Goal: Information Seeking & Learning: Learn about a topic

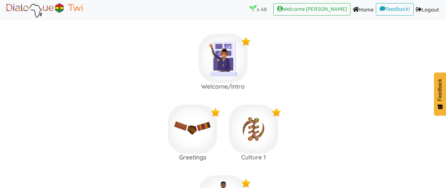
scroll to position [1495, 0]
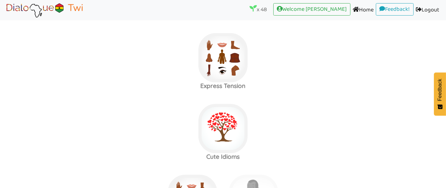
scroll to position [1557, 0]
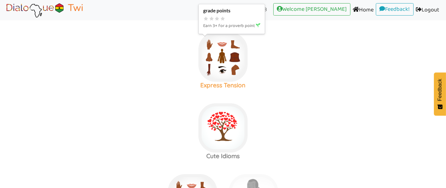
click at [233, 77] on img at bounding box center [222, 56] width 49 height 49
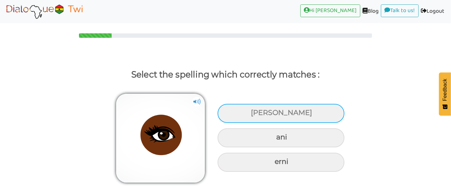
click at [253, 106] on div "[PERSON_NAME]" at bounding box center [281, 113] width 127 height 19
click at [253, 111] on input "[PERSON_NAME]" at bounding box center [252, 113] width 4 height 4
radio input "true"
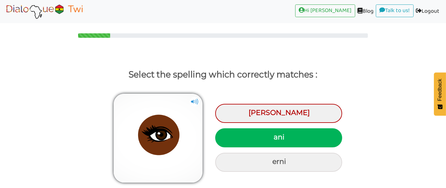
scroll to position [22, 0]
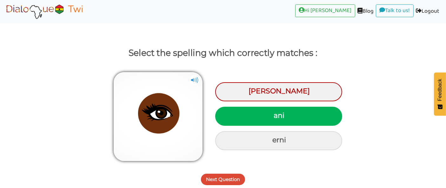
click at [223, 179] on button "Next Question" at bounding box center [223, 179] width 44 height 11
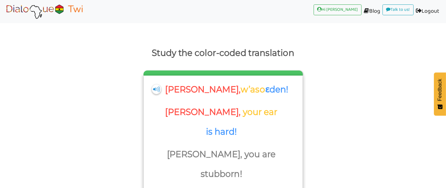
scroll to position [32, 0]
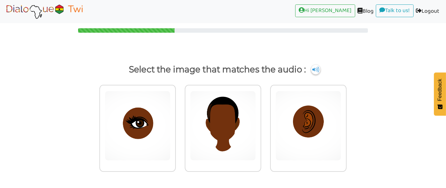
scroll to position [4, 0]
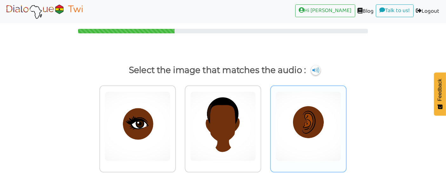
click at [293, 115] on img at bounding box center [308, 126] width 66 height 70
click at [346, 120] on input "radio" at bounding box center [348, 122] width 5 height 5
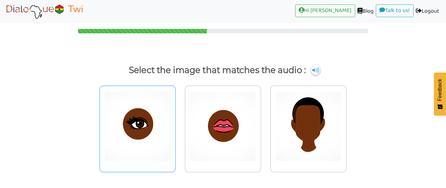
click at [121, 134] on img at bounding box center [138, 126] width 66 height 70
click at [175, 125] on input "radio" at bounding box center [177, 122] width 5 height 5
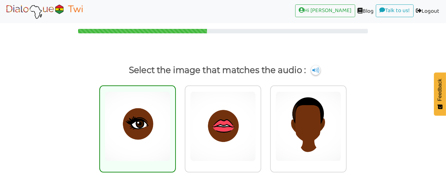
scroll to position [32, 0]
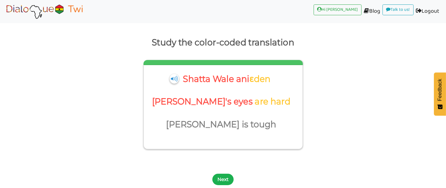
click at [218, 177] on button "Next" at bounding box center [222, 179] width 21 height 11
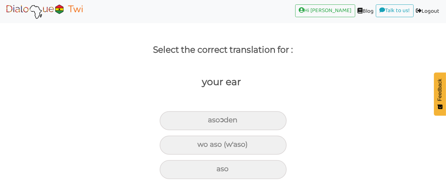
scroll to position [24, 0]
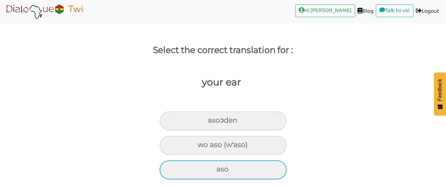
click at [234, 172] on div "aso" at bounding box center [223, 169] width 127 height 19
click at [221, 171] on input "aso" at bounding box center [219, 169] width 4 height 4
radio input "true"
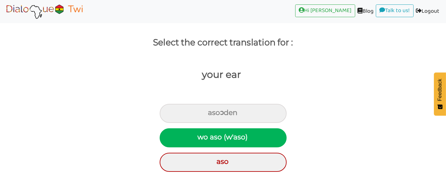
scroll to position [49, 0]
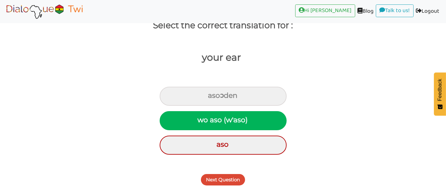
click at [214, 181] on button "Next Question" at bounding box center [223, 179] width 44 height 11
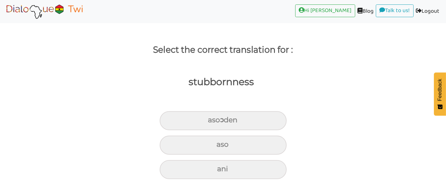
scroll to position [24, 0]
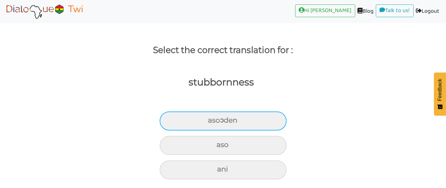
click at [248, 121] on div "asoɔden" at bounding box center [223, 120] width 127 height 19
click at [213, 121] on input "asoɔden" at bounding box center [210, 120] width 4 height 4
radio input "true"
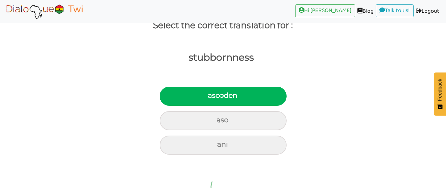
scroll to position [38, 0]
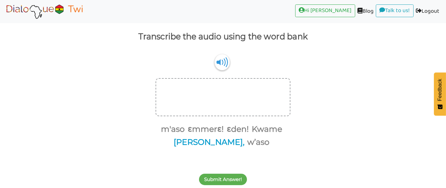
click at [216, 143] on button "[PERSON_NAME]," at bounding box center [208, 142] width 73 height 12
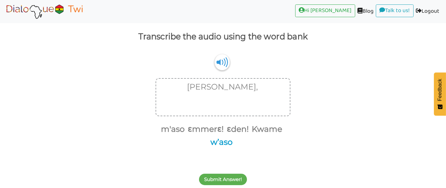
click at [223, 142] on button "w’aso" at bounding box center [220, 142] width 24 height 12
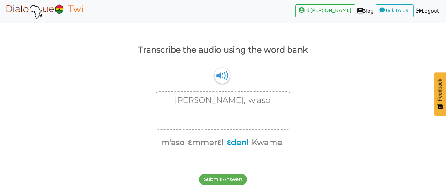
click at [235, 142] on button "ɛden!" at bounding box center [237, 142] width 24 height 12
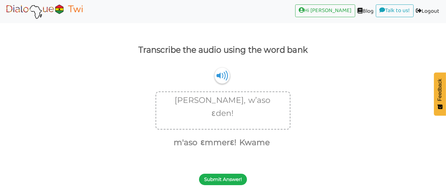
click at [228, 180] on button "Submit Answer!" at bounding box center [223, 179] width 48 height 11
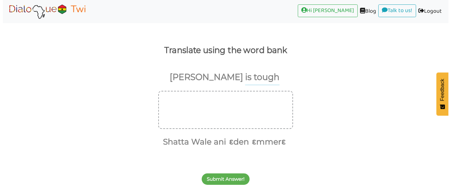
scroll to position [23, 0]
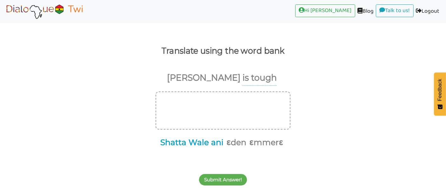
click at [177, 144] on button "Shatta Wale ani" at bounding box center [190, 142] width 65 height 12
click at [204, 140] on button "ɛden" at bounding box center [202, 142] width 22 height 12
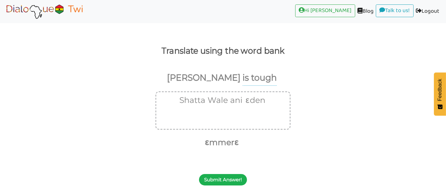
click at [224, 179] on button "Submit Answer!" at bounding box center [223, 179] width 48 height 11
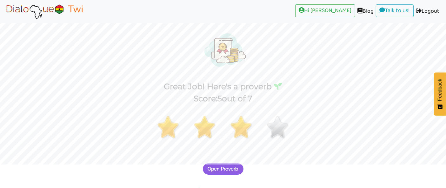
click at [216, 169] on span "Open Proverb" at bounding box center [223, 169] width 30 height 6
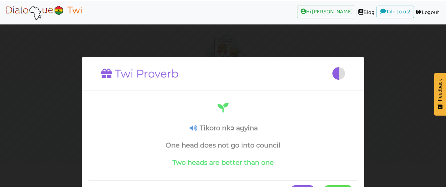
scroll to position [23, 0]
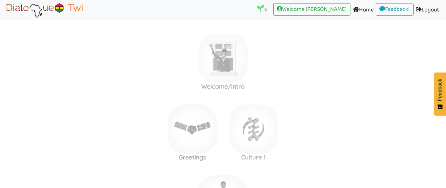
drag, startPoint x: 404, startPoint y: 90, endPoint x: 404, endPoint y: 86, distance: 4.1
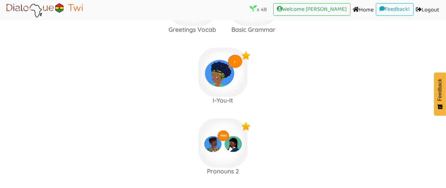
scroll to position [1566, 0]
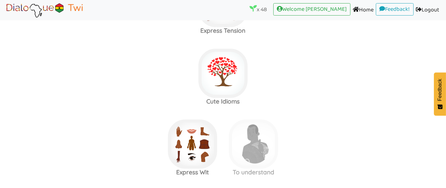
scroll to position [1777, 0]
